Goal: Check status: Check status

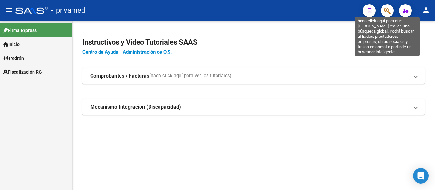
click at [389, 11] on icon "button" at bounding box center [387, 10] width 6 height 7
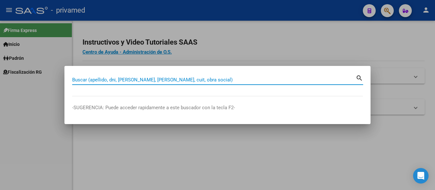
paste input "20222936528"
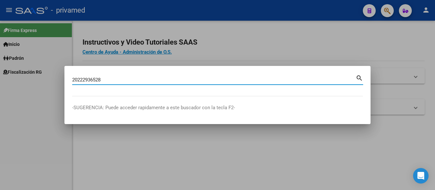
type input "20222936528"
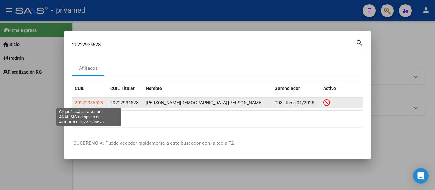
click at [93, 101] on span "20222936528" at bounding box center [89, 102] width 28 height 5
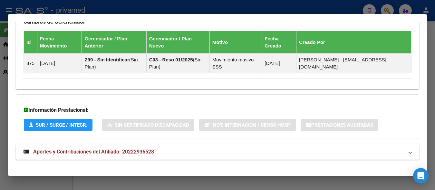
scroll to position [432, 0]
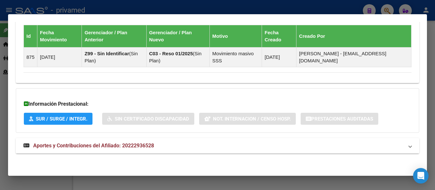
click at [128, 147] on span "Aportes y Contribuciones del Afiliado: 20222936528" at bounding box center [93, 145] width 121 height 6
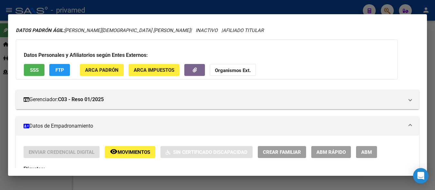
scroll to position [0, 0]
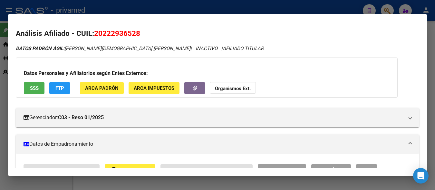
drag, startPoint x: 431, startPoint y: 57, endPoint x: 437, endPoint y: 58, distance: 6.5
click at [435, 58] on html "menu - privamed person Firma Express Inicio Calendario SSS Instructivos Contact…" at bounding box center [217, 95] width 435 height 190
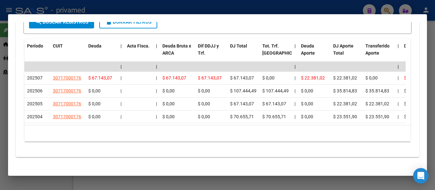
scroll to position [672, 0]
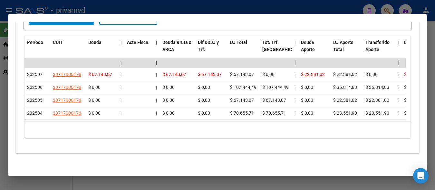
click at [132, 7] on div at bounding box center [217, 95] width 435 height 190
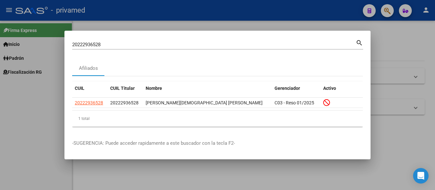
click at [192, 27] on div at bounding box center [217, 95] width 435 height 190
